Goal: Communication & Community: Answer question/provide support

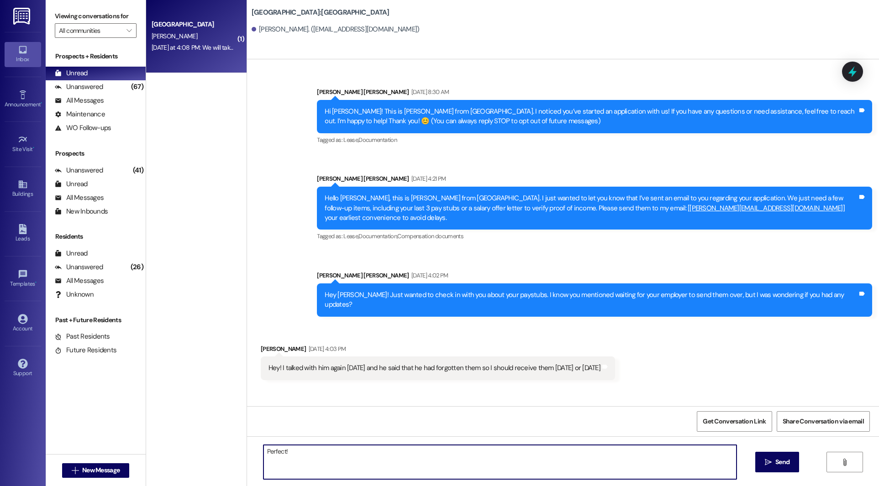
scroll to position [886, 0]
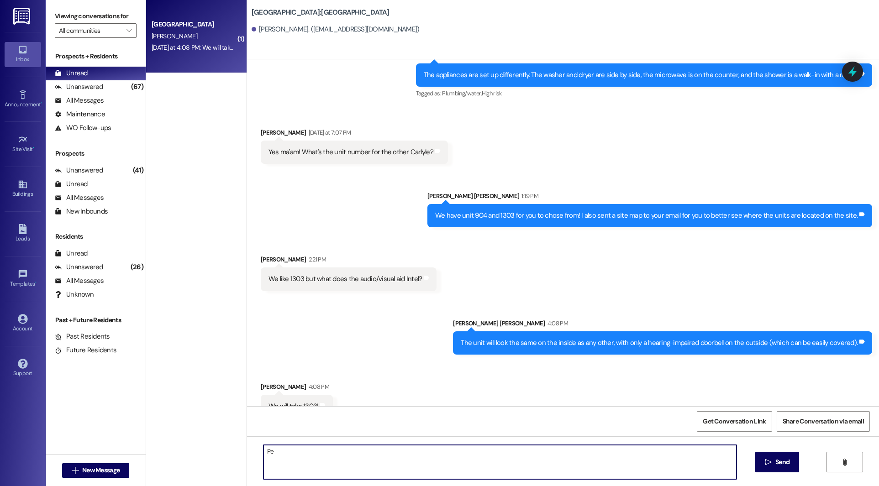
type textarea "P"
paste textarea "Hi [PERSON_NAME]! I have sent the lease agreement to your email. It allows you …"
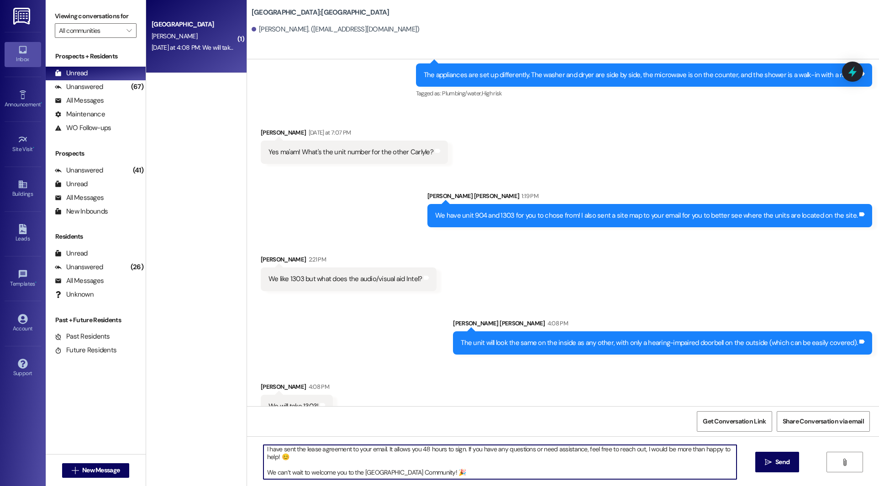
scroll to position [0, 0]
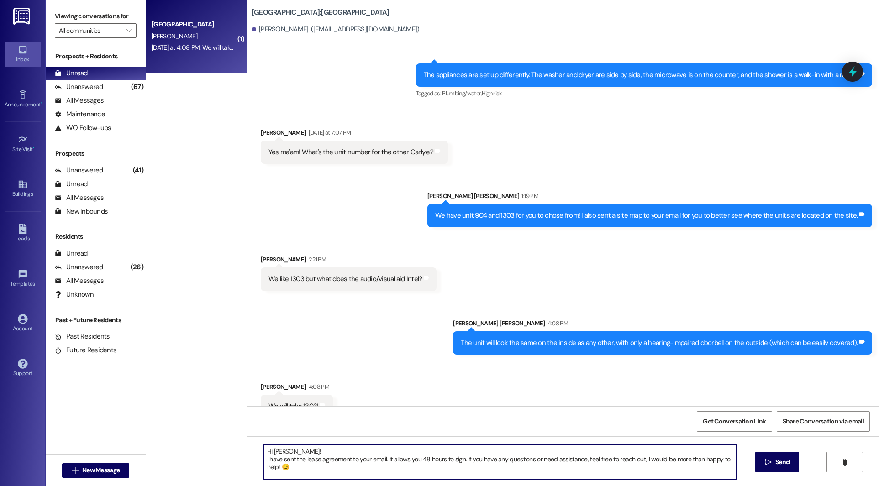
click at [276, 451] on textarea "Hi [PERSON_NAME]! I have sent the lease agreement to your email. It allows you …" at bounding box center [500, 462] width 473 height 34
click at [365, 460] on textarea "Hi [PERSON_NAME]! I have sent the lease agreement to your email. It allows you …" at bounding box center [500, 462] width 473 height 34
click at [426, 459] on textarea "Hi [PERSON_NAME]! I have sent the lease agreement over to eachof you guys email…" at bounding box center [500, 462] width 473 height 34
click at [379, 459] on textarea "Hi [PERSON_NAME]! I have sent the lease agreement over to eachof you guys email…" at bounding box center [500, 462] width 473 height 34
click at [364, 462] on textarea "Hi [PERSON_NAME]! I have sent the lease agreement over to each of you guys emai…" at bounding box center [500, 462] width 473 height 34
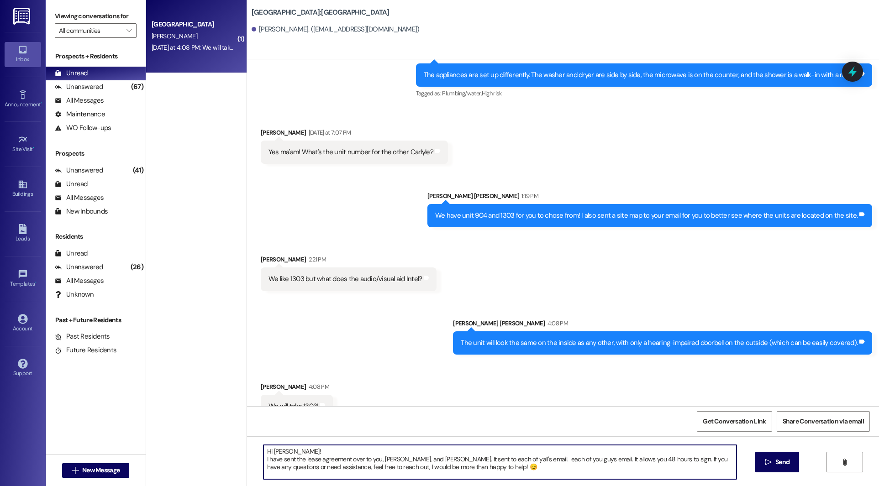
click at [491, 459] on textarea "Hi [PERSON_NAME]! I have sent the lease agreement over to you, [PERSON_NAME], a…" at bounding box center [500, 462] width 473 height 34
click at [454, 460] on textarea "Hi [PERSON_NAME]! I have sent the lease agreement over to you, [PERSON_NAME], a…" at bounding box center [500, 462] width 473 height 34
click at [438, 461] on textarea "Hi [PERSON_NAME]! I have sent the lease agreement over to you, [PERSON_NAME], a…" at bounding box center [500, 462] width 473 height 34
click at [482, 461] on textarea "Hi [PERSON_NAME]! I have sent the lease agreement over to you, [PERSON_NAME], a…" at bounding box center [500, 462] width 473 height 34
drag, startPoint x: 469, startPoint y: 471, endPoint x: 255, endPoint y: 451, distance: 214.7
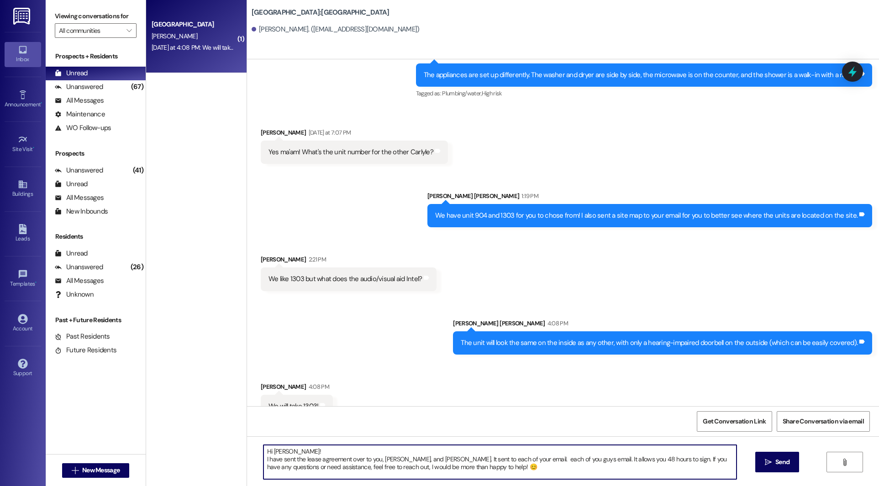
click at [259, 451] on div "Hi [PERSON_NAME]! I have sent the lease agreement over to you, [PERSON_NAME], a…" at bounding box center [496, 462] width 474 height 35
type textarea "Hi [PERSON_NAME]! I’ve sent the lease agreement to [PERSON_NAME], [PERSON_NAME]…"
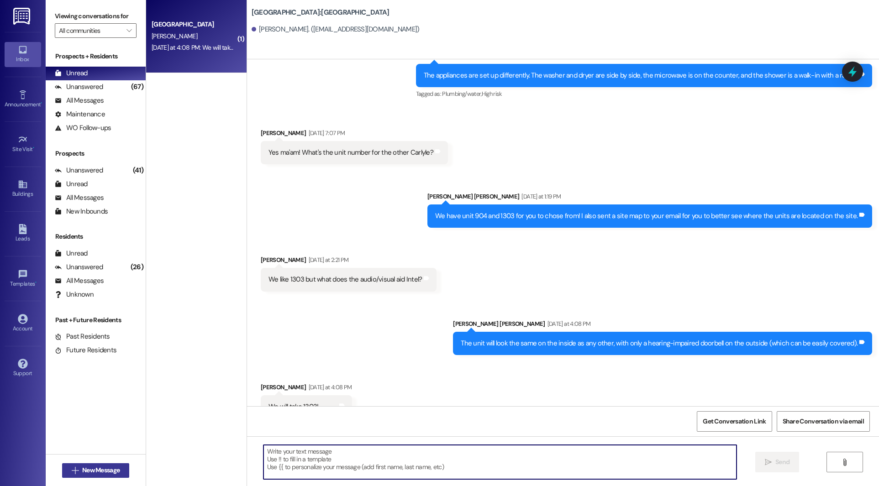
click at [98, 474] on span "New Message" at bounding box center [100, 471] width 37 height 10
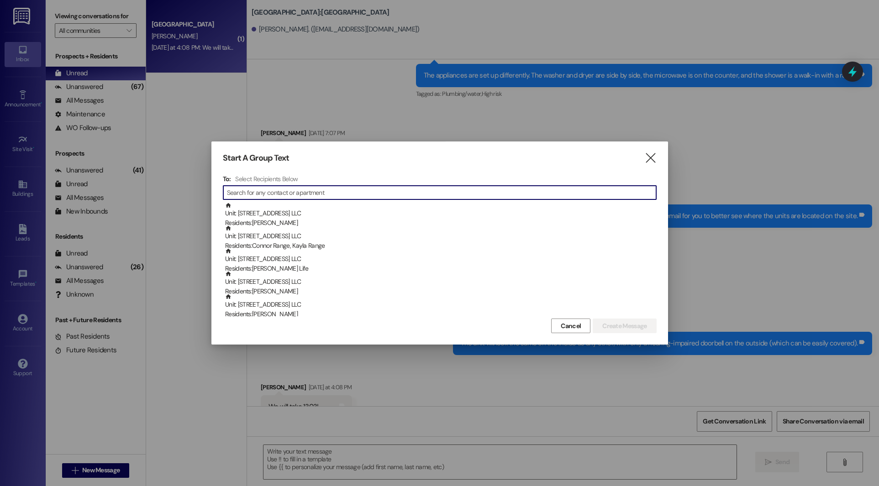
click at [325, 468] on div at bounding box center [439, 243] width 879 height 486
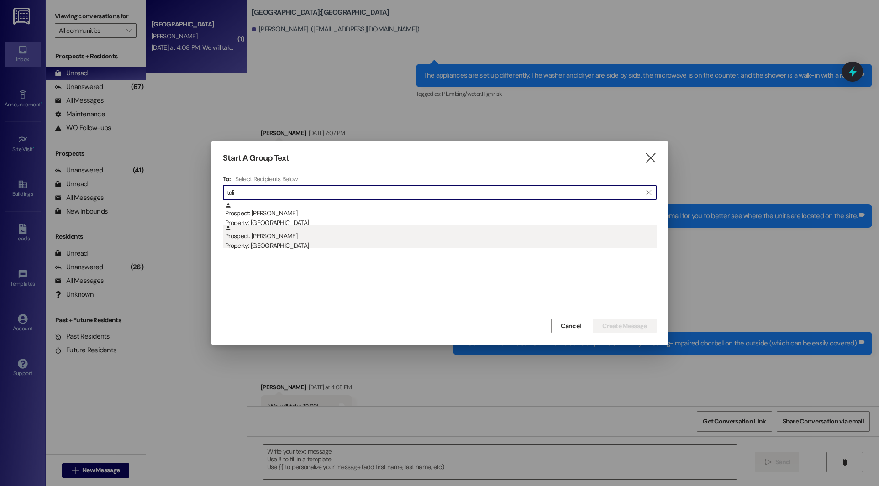
type input "tali"
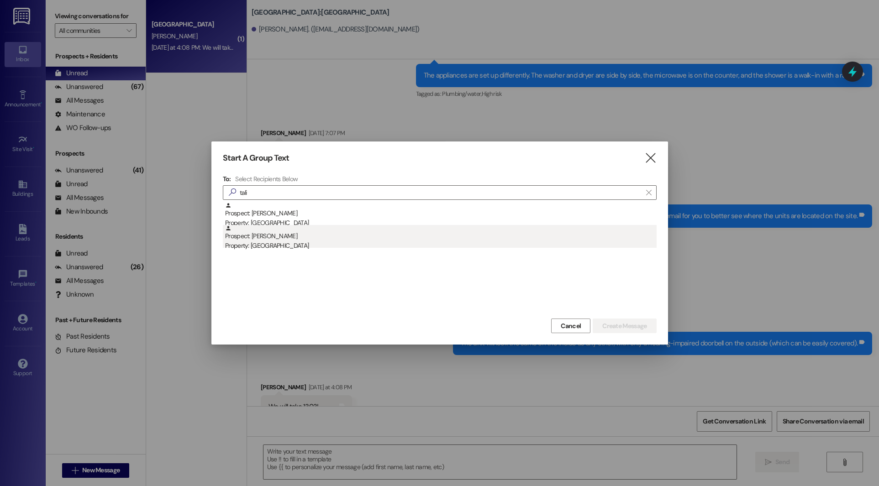
click at [360, 238] on div "Prospect: [PERSON_NAME] Property: [GEOGRAPHIC_DATA]" at bounding box center [441, 238] width 432 height 26
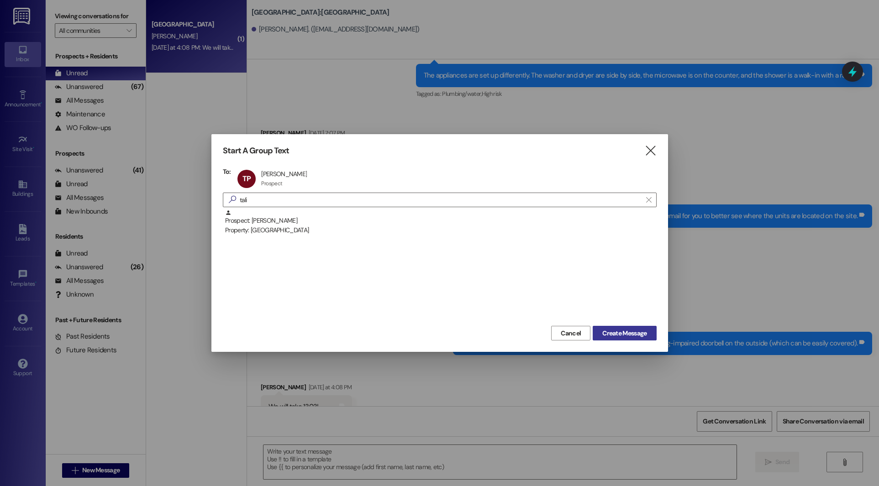
click at [647, 331] on span "Create Message" at bounding box center [625, 334] width 48 height 10
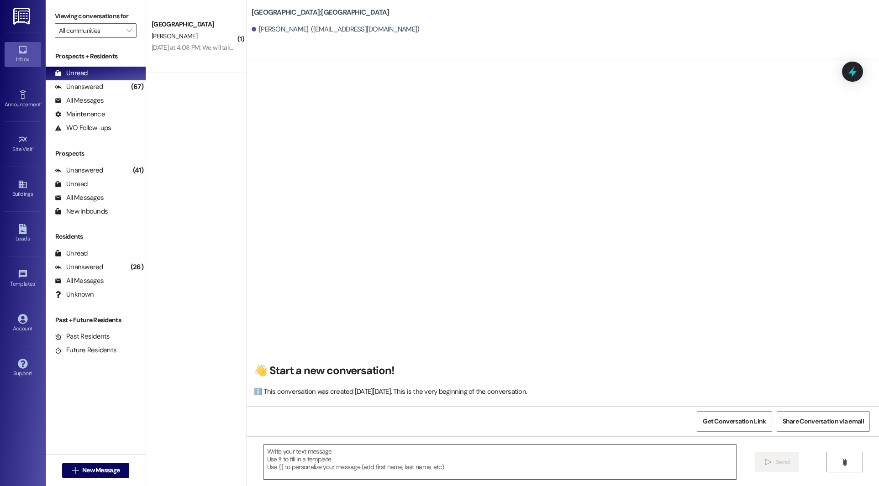
scroll to position [0, 0]
click at [623, 453] on textarea at bounding box center [500, 462] width 473 height 34
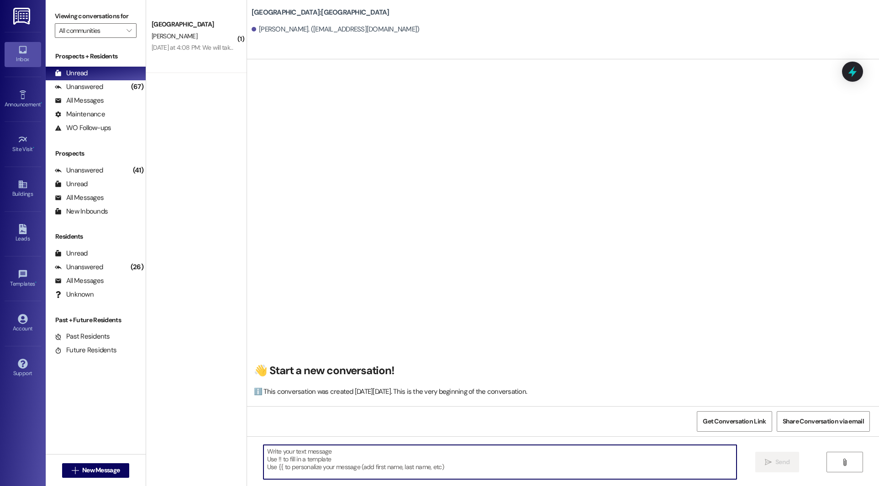
click at [283, 463] on textarea at bounding box center [500, 462] width 473 height 34
paste textarea "Good morning, This is [PERSON_NAME] from [GEOGRAPHIC_DATA]. I was reaching out …"
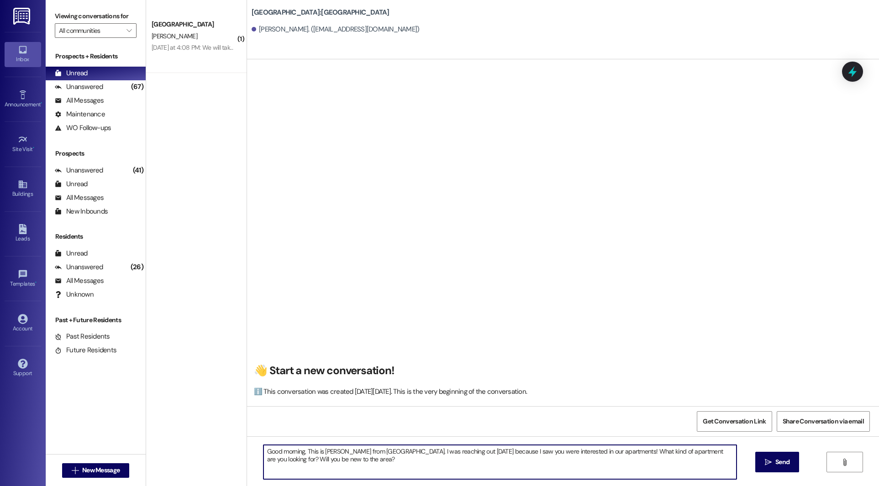
click at [298, 450] on textarea "Good morning, This is [PERSON_NAME] from [GEOGRAPHIC_DATA]. I was reaching out …" at bounding box center [500, 462] width 473 height 34
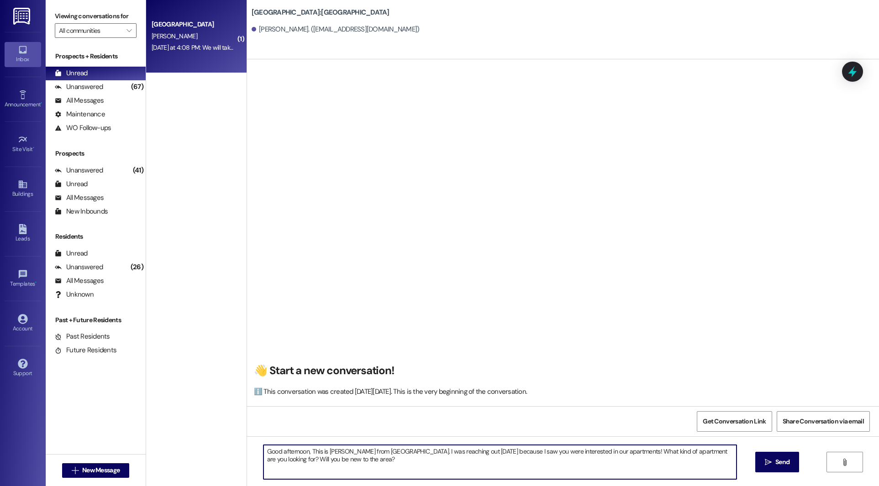
type textarea "Good afternoon, This is [PERSON_NAME] from [GEOGRAPHIC_DATA]. I was reaching ou…"
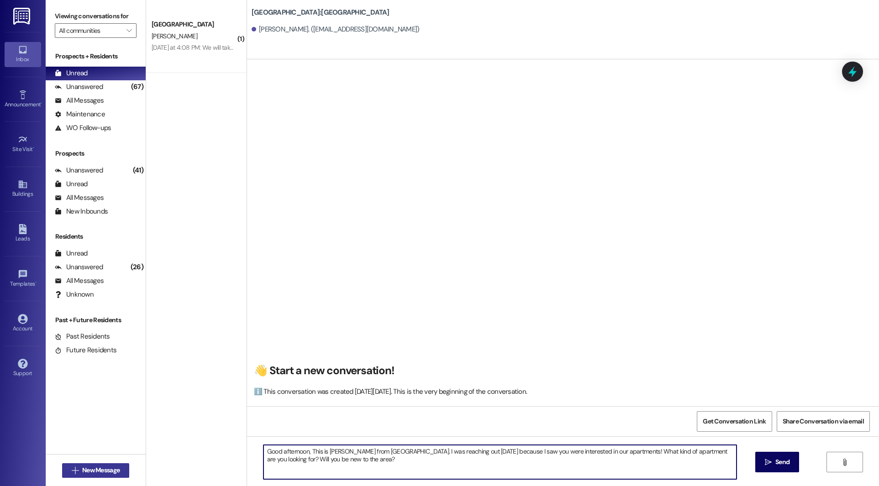
click at [114, 470] on span "New Message" at bounding box center [100, 471] width 37 height 10
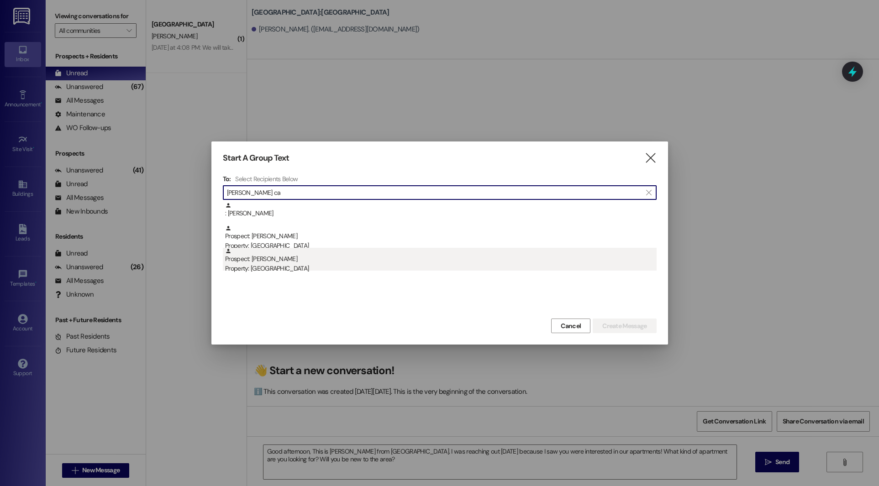
type input "[PERSON_NAME] ca"
click at [564, 267] on div "Property: [GEOGRAPHIC_DATA]" at bounding box center [441, 269] width 432 height 10
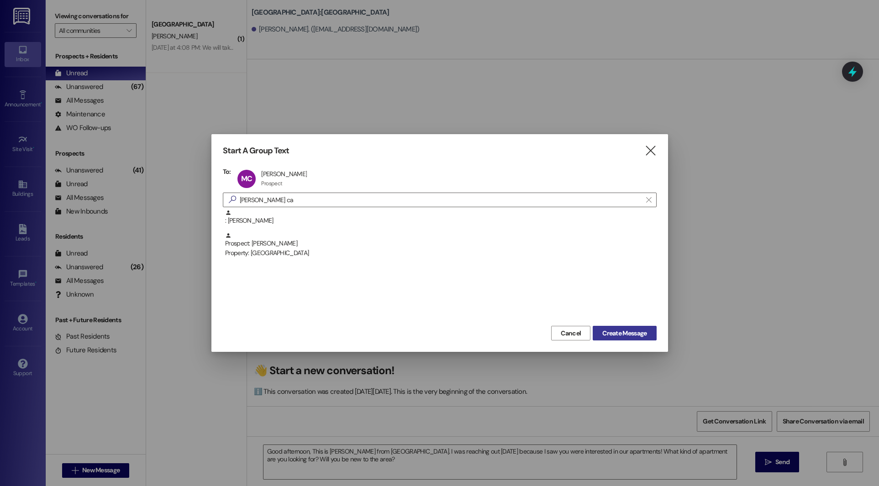
click at [625, 332] on span "Create Message" at bounding box center [624, 334] width 44 height 10
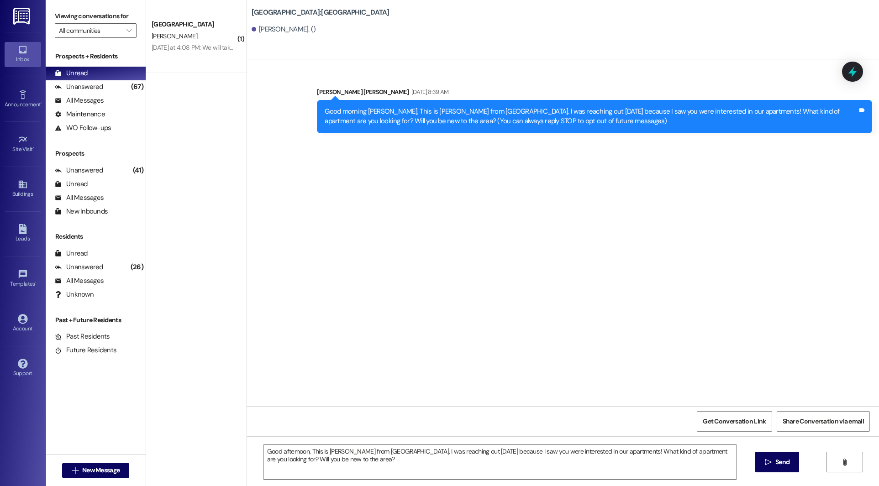
scroll to position [0, 0]
